Goal: Transaction & Acquisition: Book appointment/travel/reservation

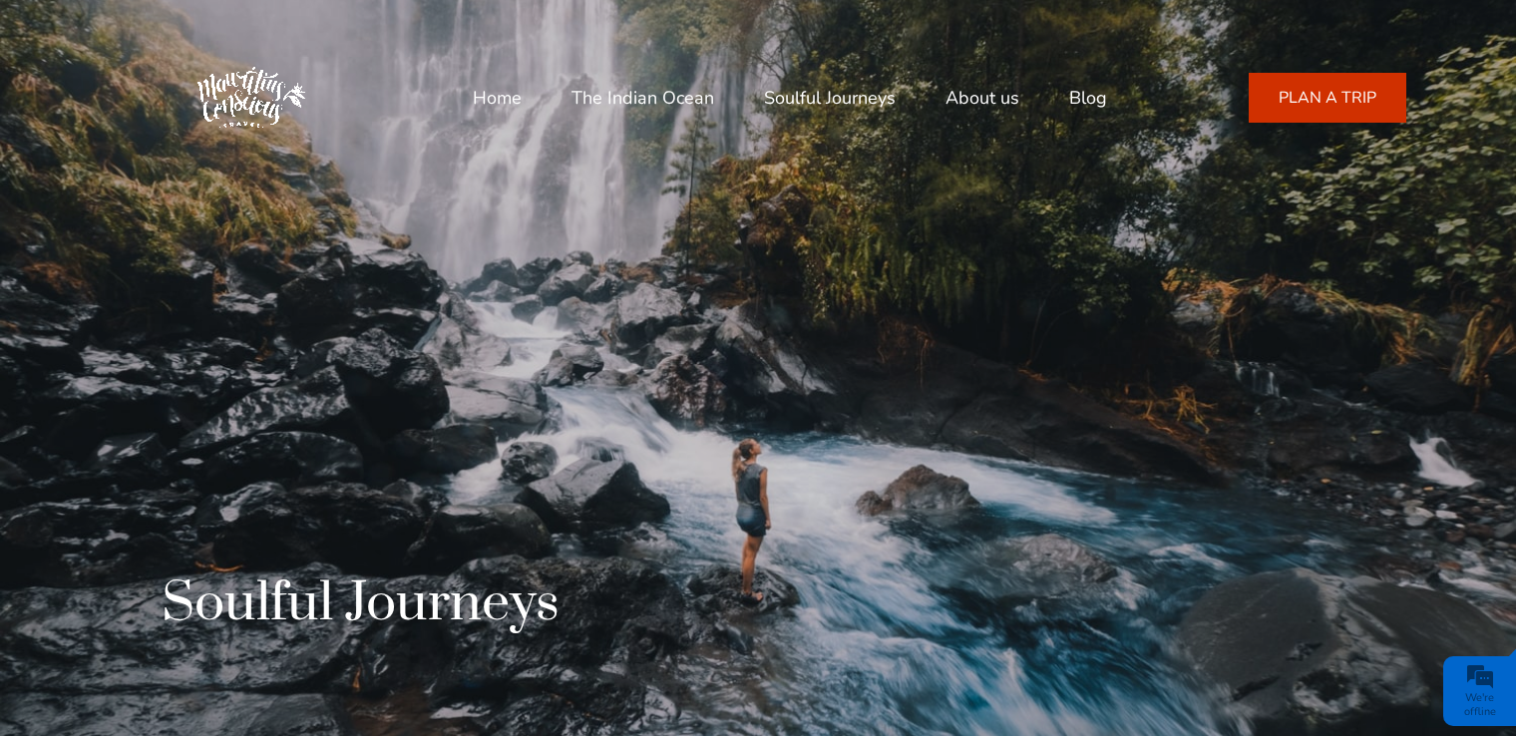
click at [764, 97] on link "Soulful Journeys" at bounding box center [830, 98] width 132 height 48
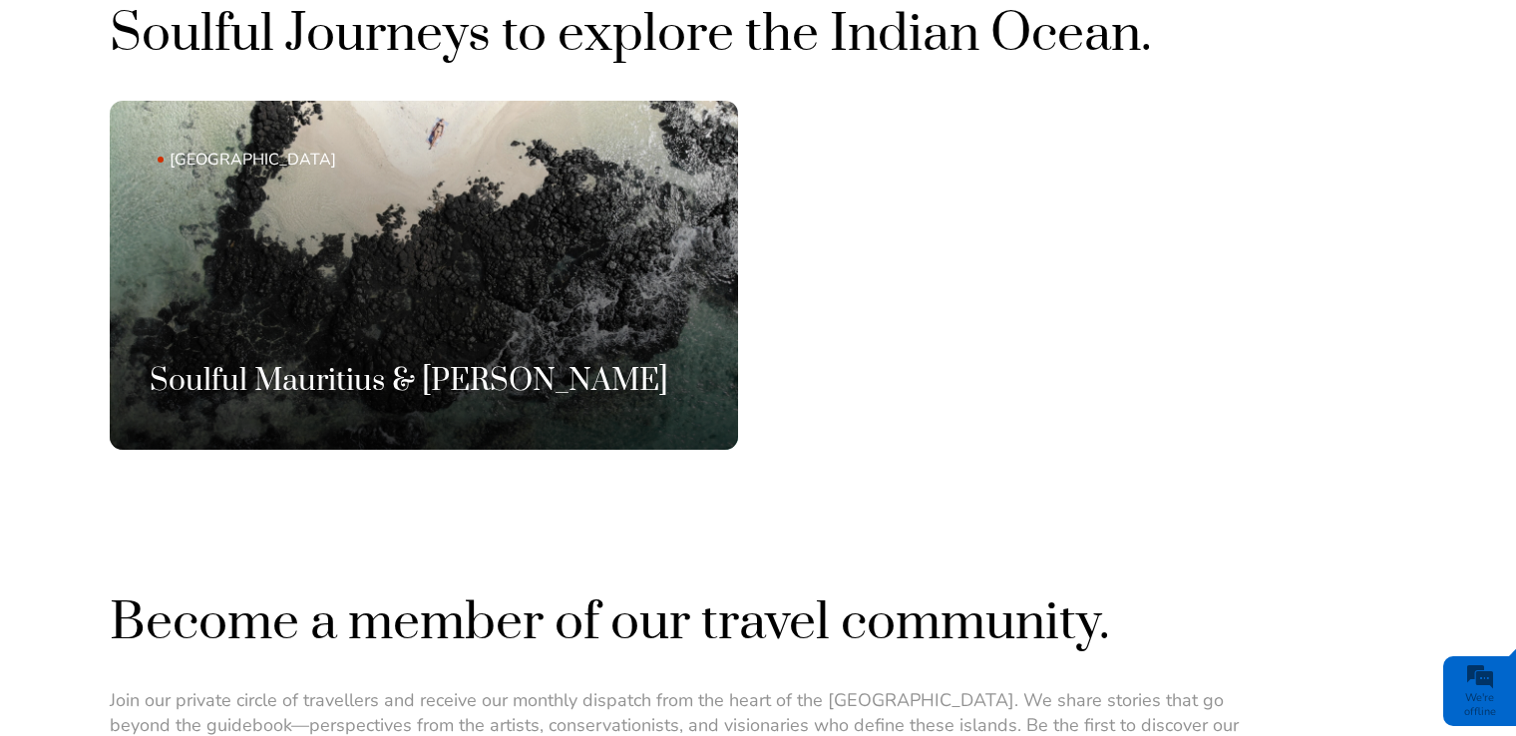
scroll to position [1397, 0]
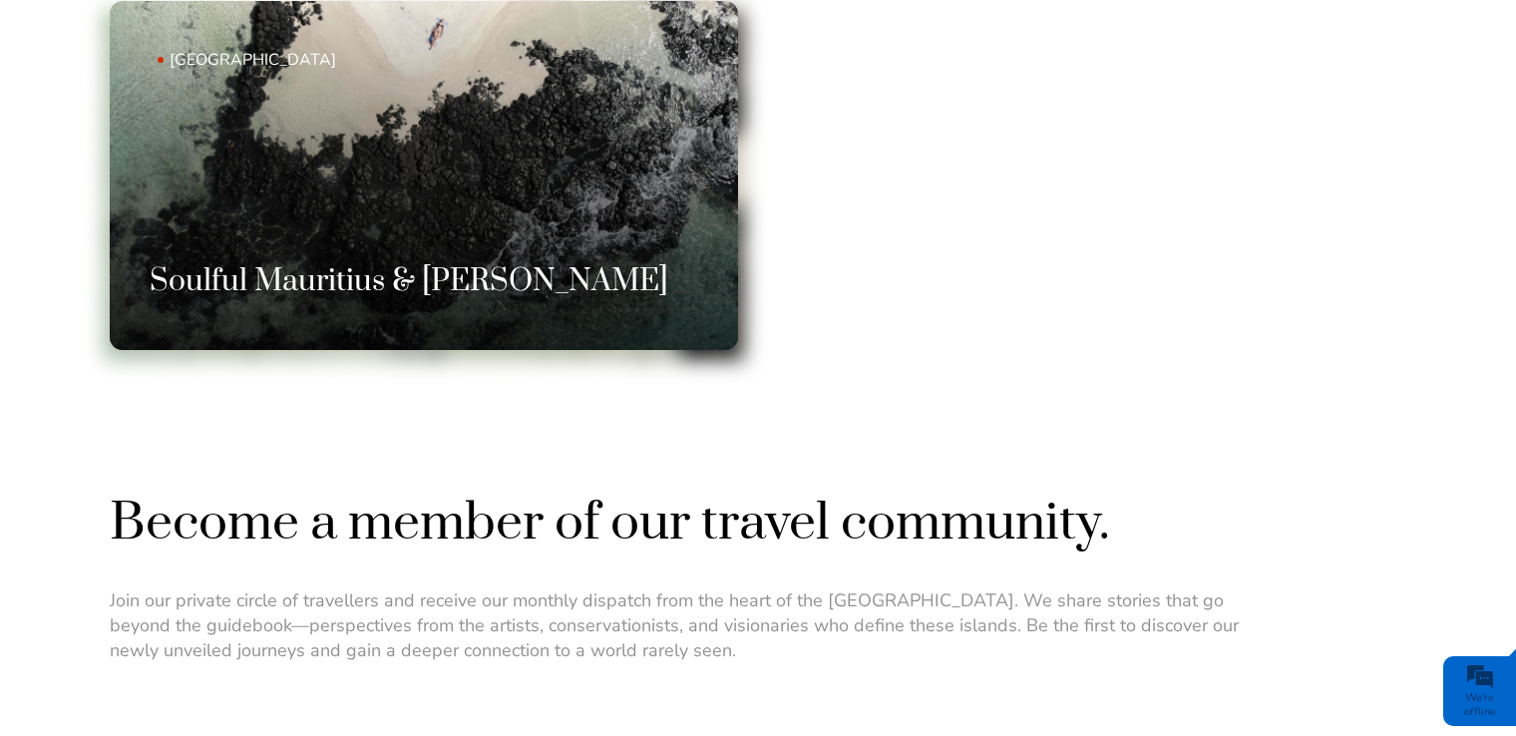
click at [450, 223] on link "[GEOGRAPHIC_DATA] Soulful Mauritius & [PERSON_NAME]" at bounding box center [424, 175] width 628 height 349
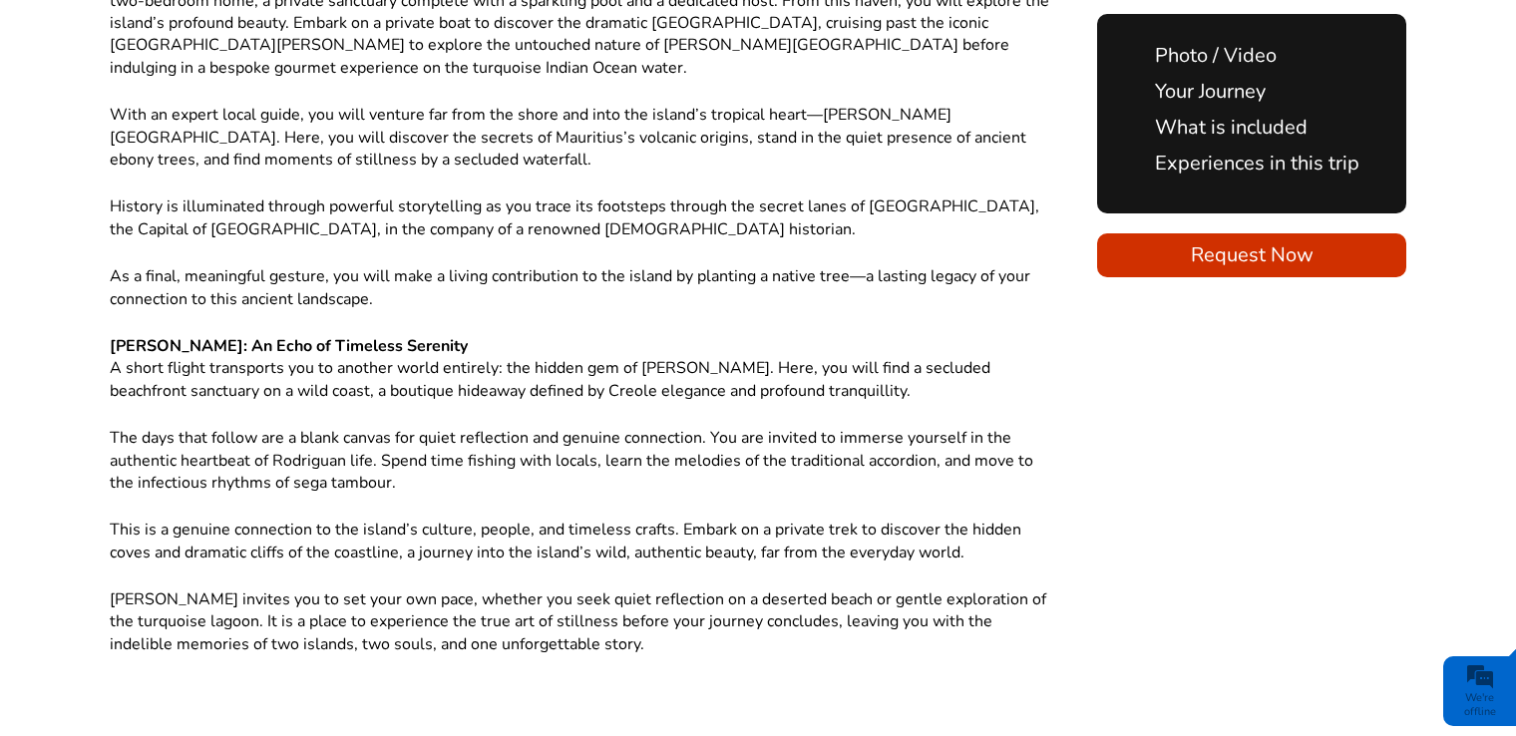
scroll to position [1796, 0]
